Goal: Task Accomplishment & Management: Use online tool/utility

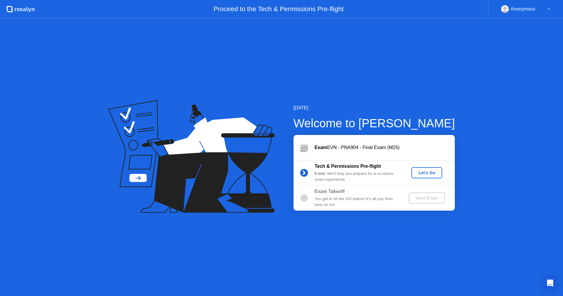
click at [426, 174] on div "Let's Go" at bounding box center [427, 172] width 26 height 5
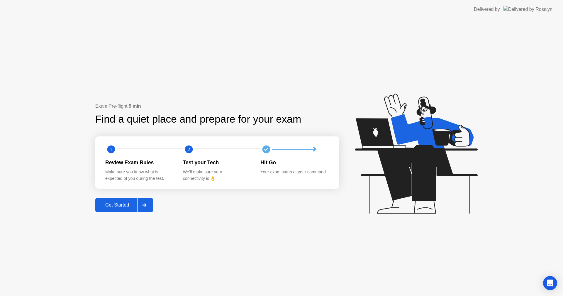
click at [126, 202] on div "Get Started" at bounding box center [117, 204] width 40 height 5
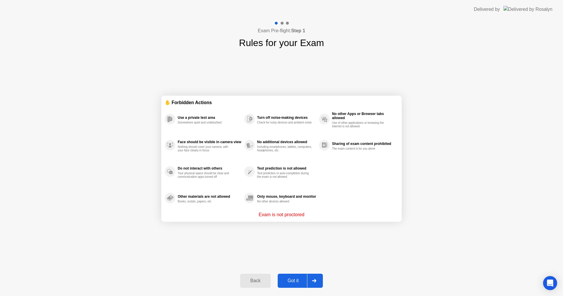
click at [296, 279] on div "Got it" at bounding box center [293, 280] width 28 height 5
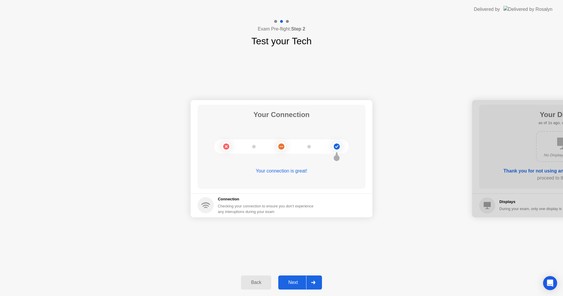
click at [296, 280] on div "Next" at bounding box center [293, 282] width 26 height 5
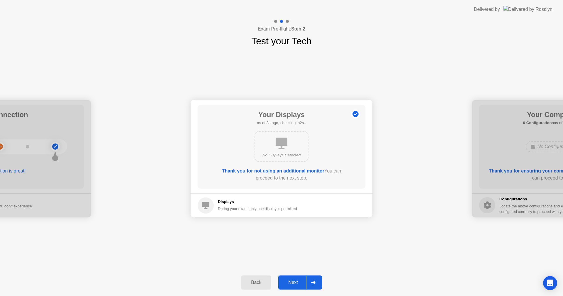
click at [296, 280] on div "Next" at bounding box center [293, 282] width 26 height 5
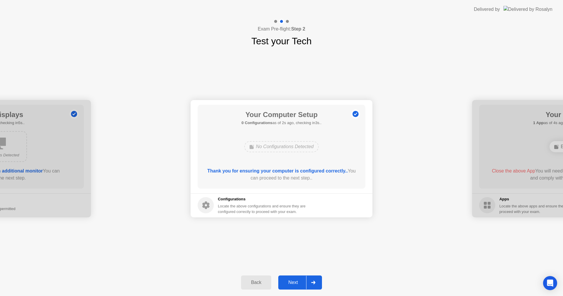
click at [296, 280] on div "Next" at bounding box center [293, 282] width 26 height 5
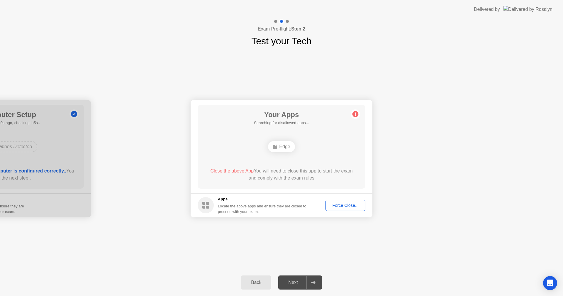
click at [350, 206] on div "Force Close..." at bounding box center [346, 205] width 36 height 5
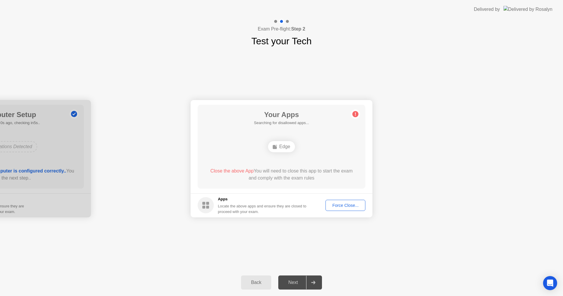
click at [343, 203] on div "Force Close..." at bounding box center [346, 205] width 36 height 5
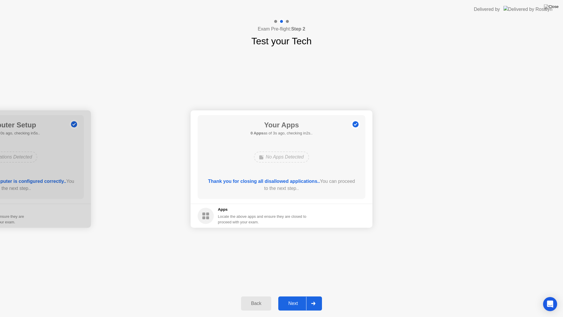
click at [293, 296] on div "Next" at bounding box center [293, 303] width 26 height 5
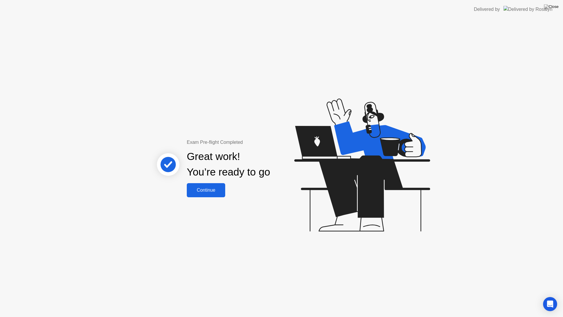
click at [204, 191] on div "Continue" at bounding box center [206, 189] width 35 height 5
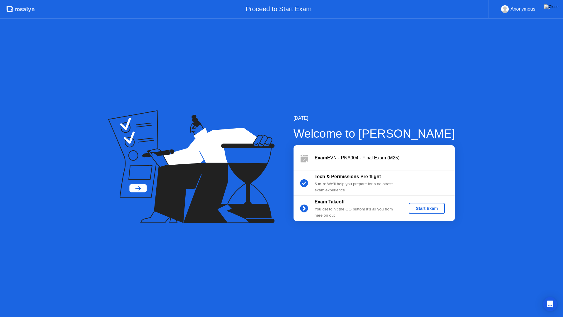
click at [421, 211] on div "Start Exam" at bounding box center [426, 208] width 31 height 5
